Goal: Information Seeking & Learning: Learn about a topic

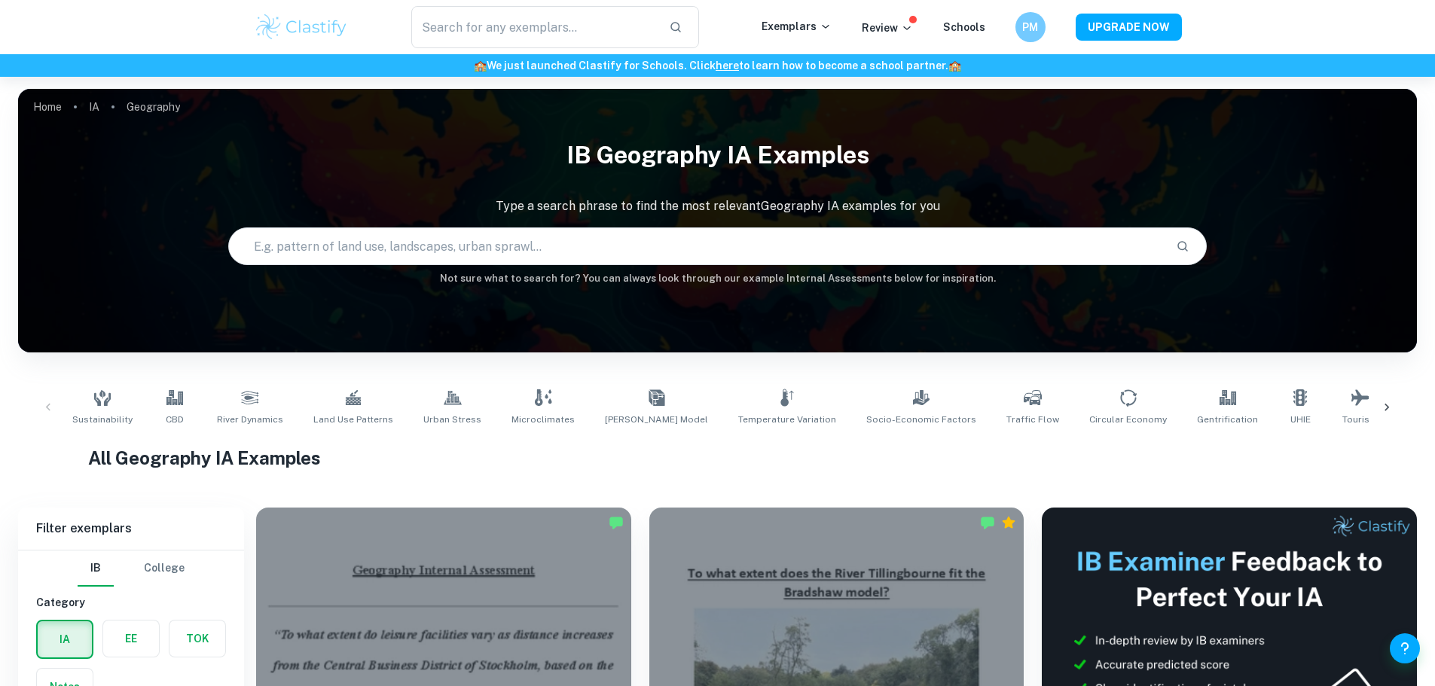
click at [536, 240] on input "text" at bounding box center [697, 246] width 936 height 42
type input "Urban heat Island"
click at [451, 236] on input "Urban heat Island" at bounding box center [679, 246] width 901 height 42
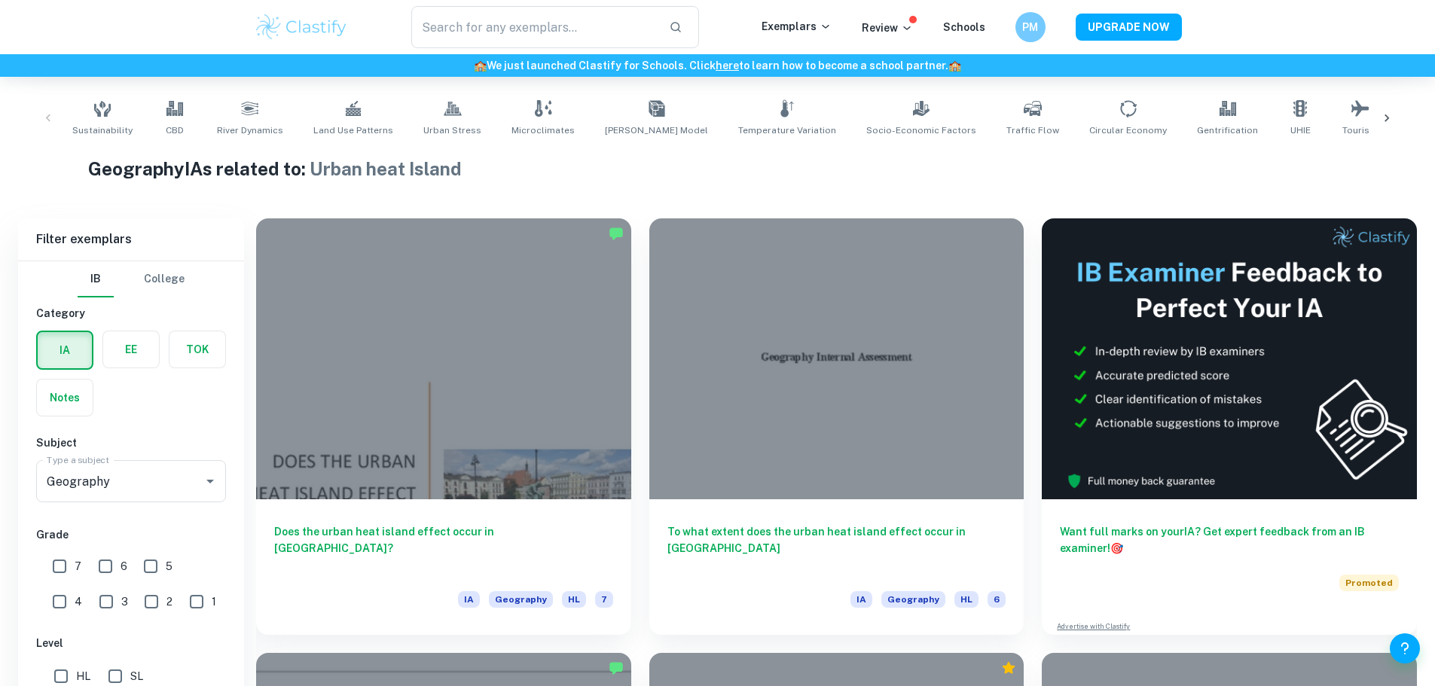
scroll to position [387, 0]
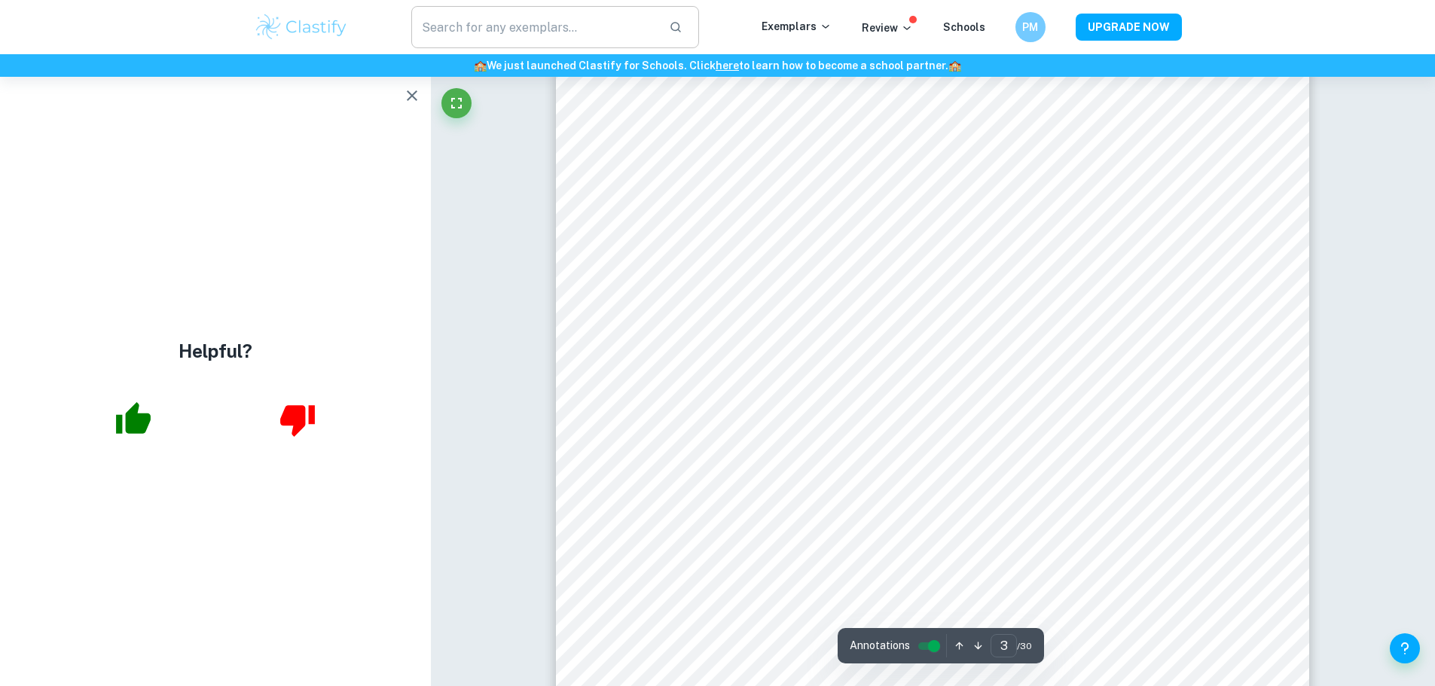
scroll to position [2507, 0]
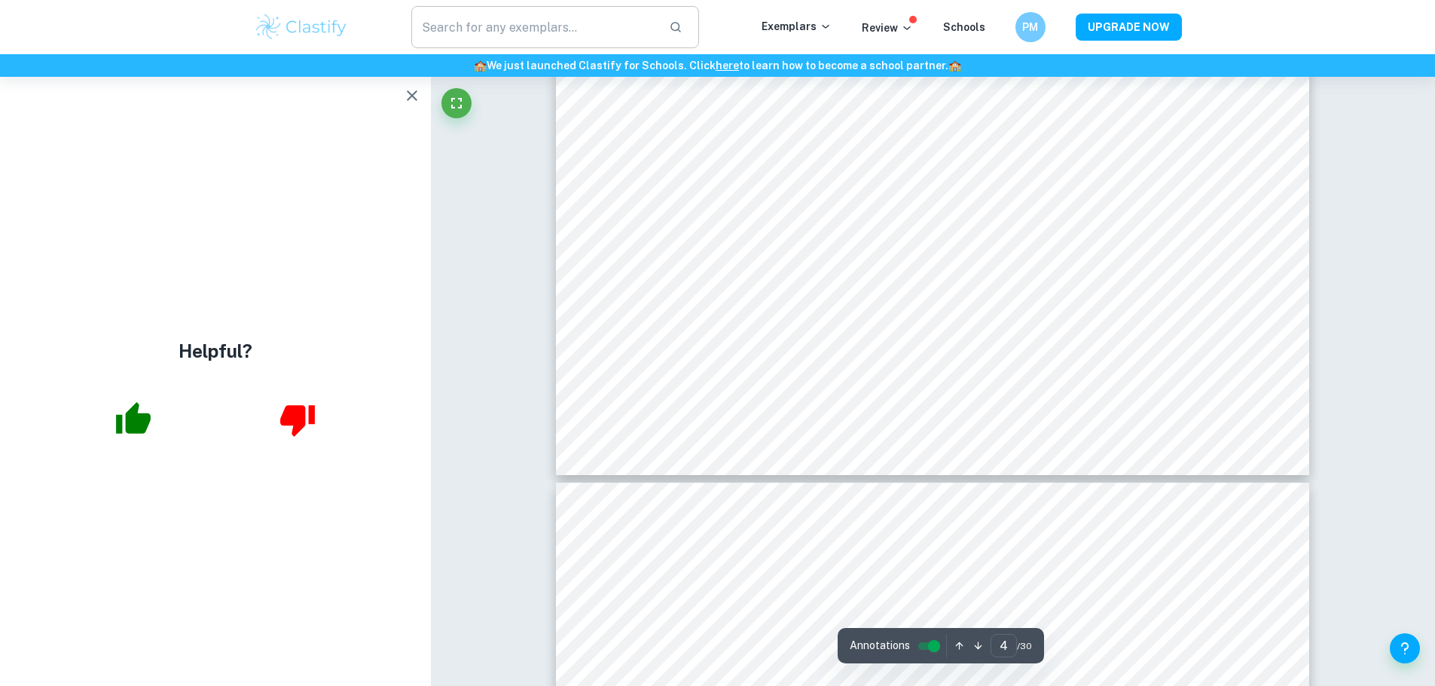
type input "3"
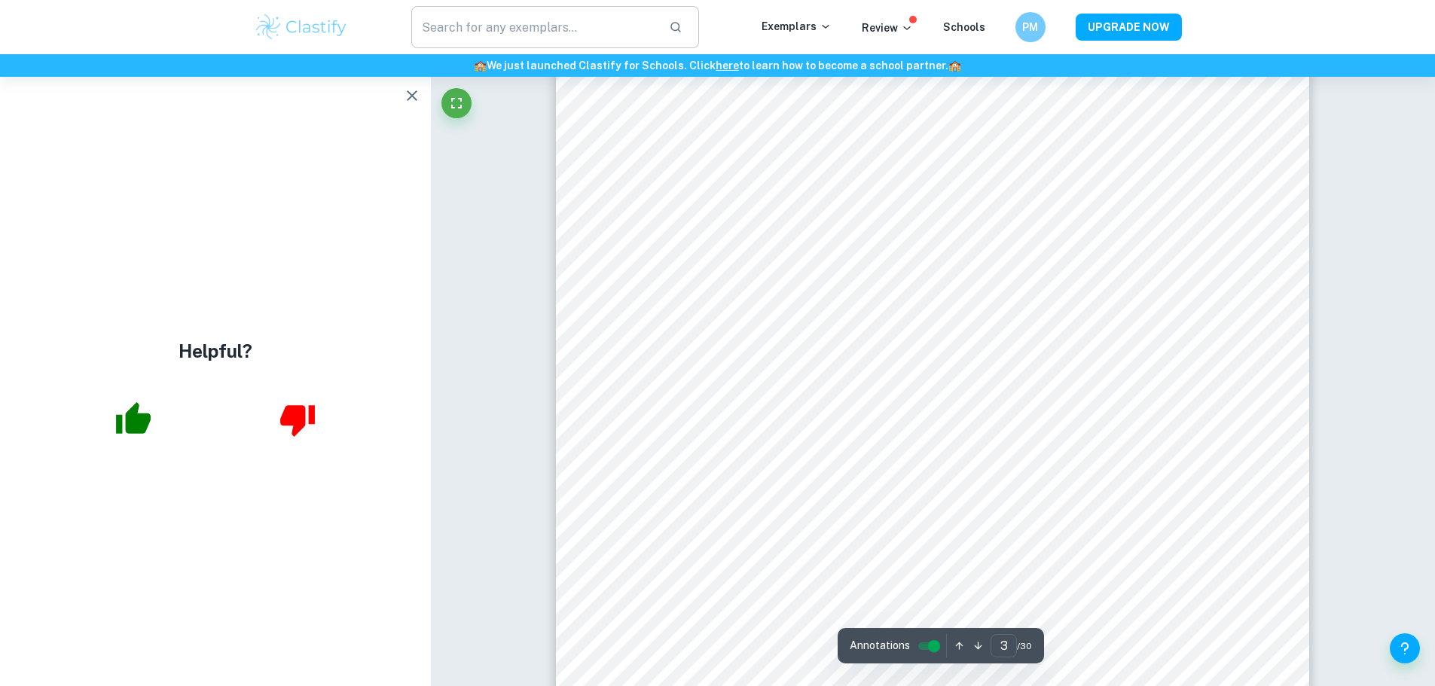
scroll to position [2532, 0]
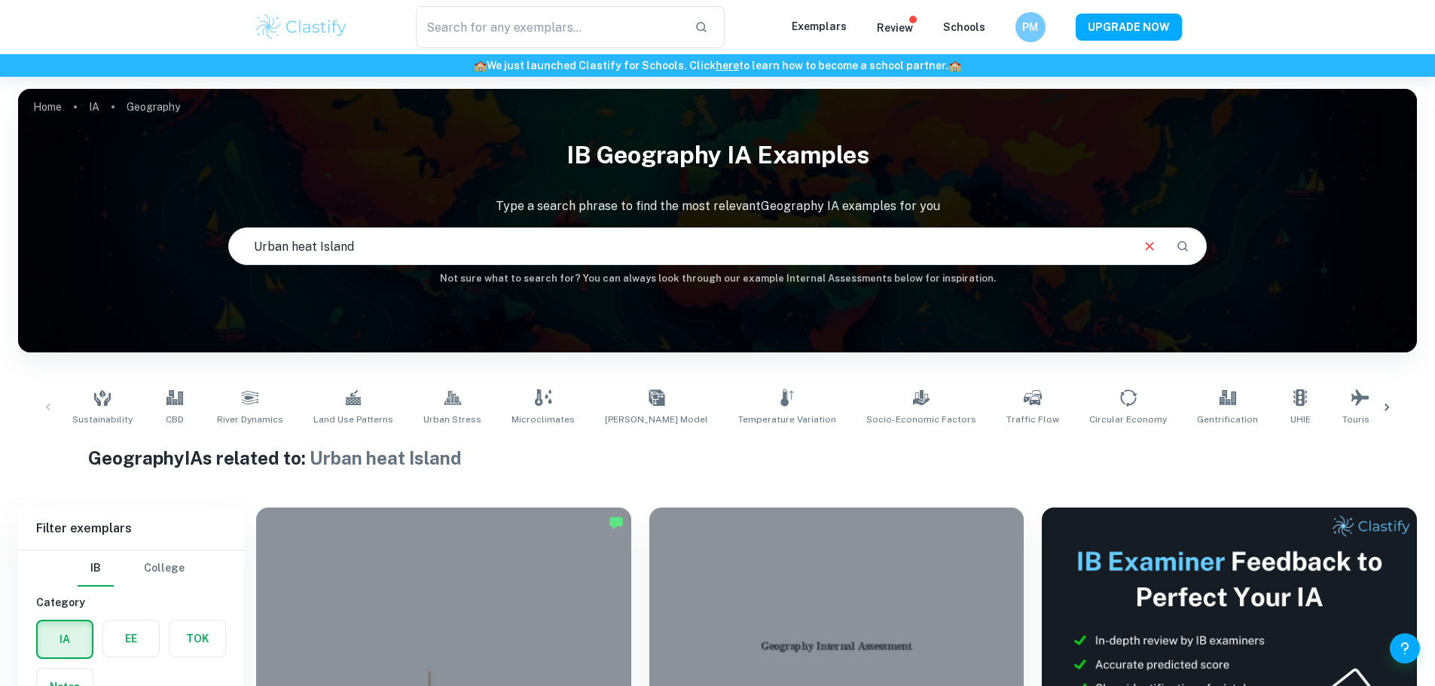
scroll to position [388, 0]
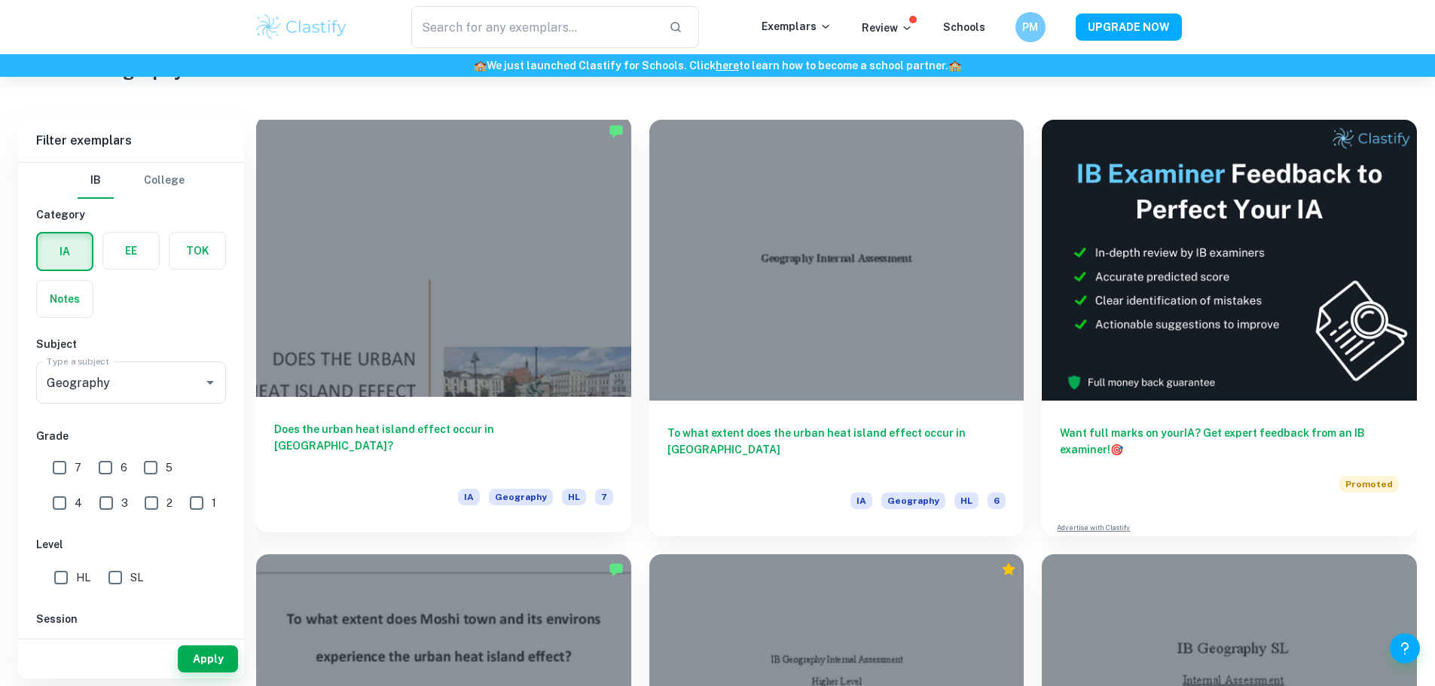
click at [439, 298] on div at bounding box center [443, 256] width 375 height 281
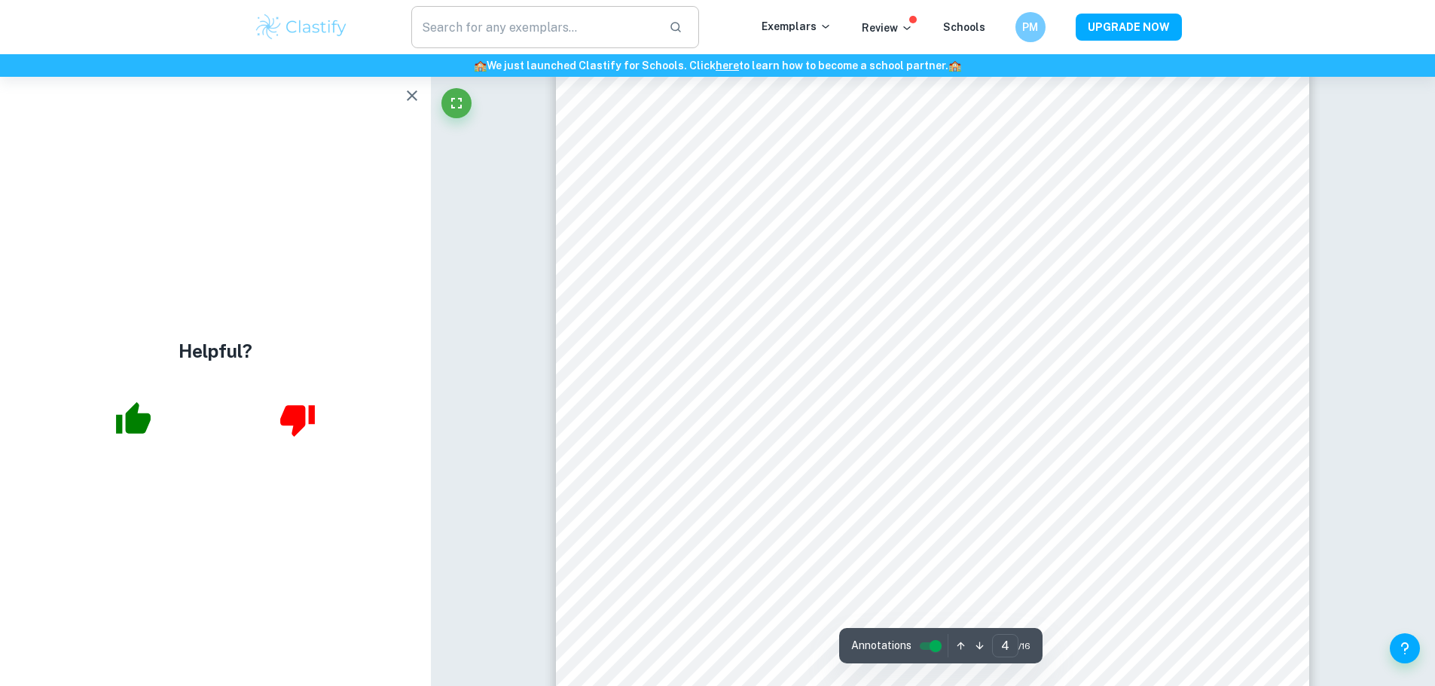
scroll to position [3497, 0]
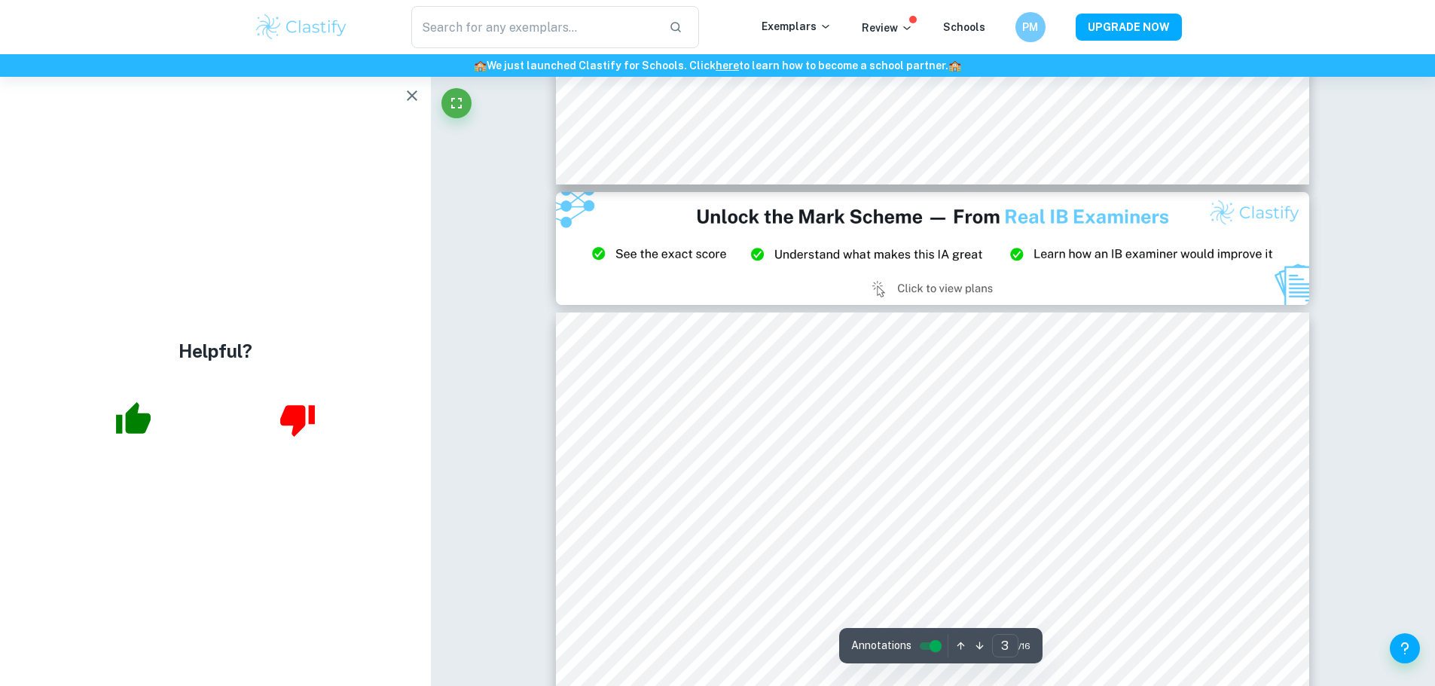
type input "2"
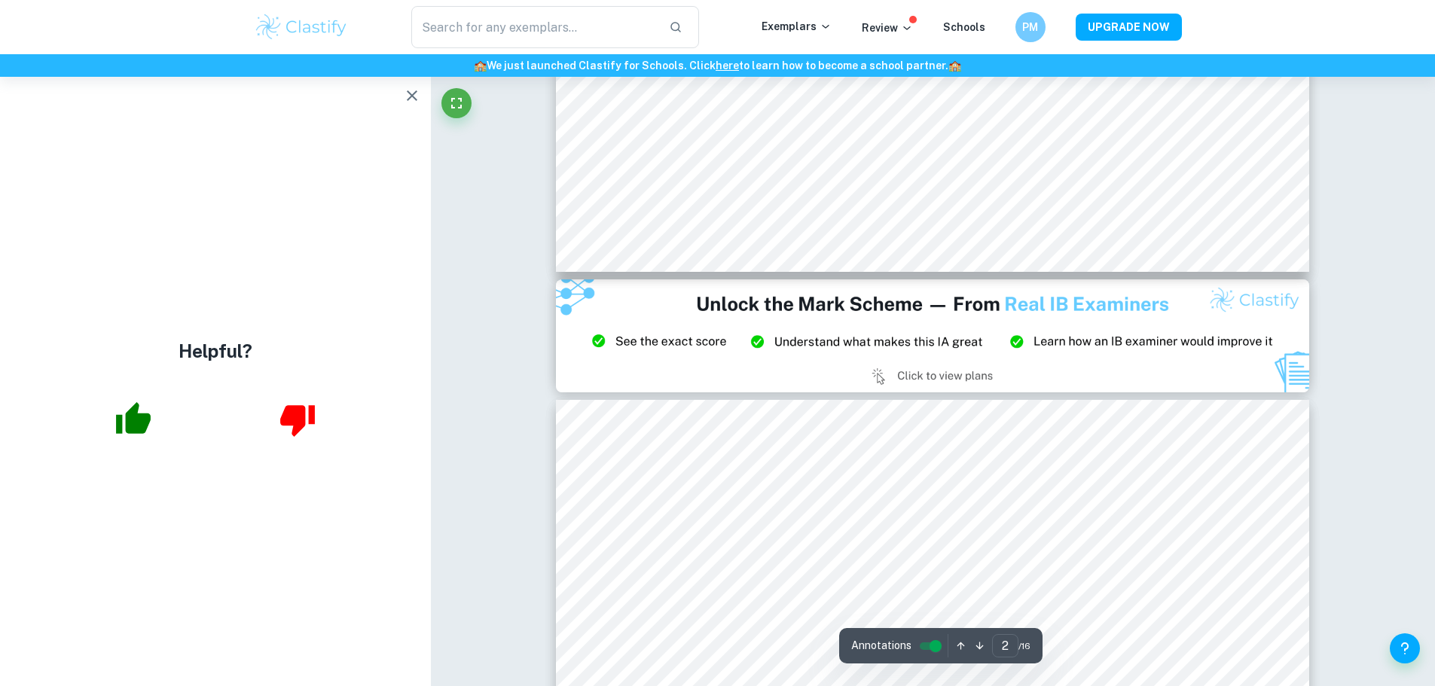
scroll to position [1893, 0]
